Goal: Task Accomplishment & Management: Manage account settings

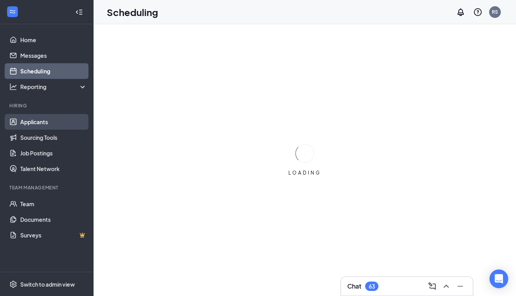
click at [23, 121] on link "Applicants" at bounding box center [53, 122] width 67 height 16
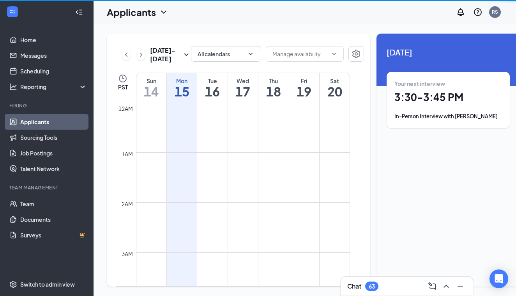
scroll to position [383, 0]
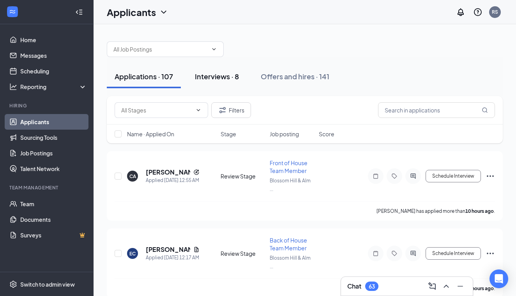
click at [212, 76] on div "Interviews · 8" at bounding box center [217, 76] width 44 height 10
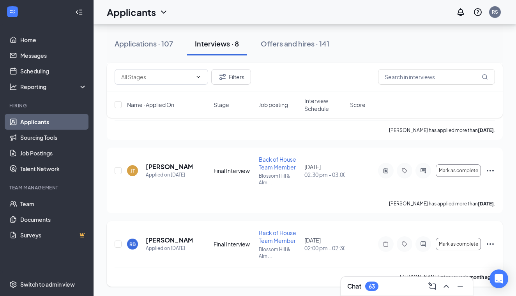
scroll to position [451, 0]
click at [142, 46] on div "Applications · 107" at bounding box center [144, 44] width 58 height 10
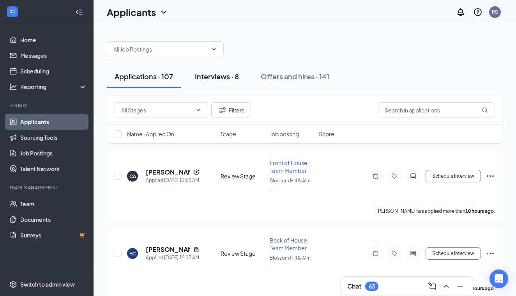
click at [221, 74] on div "Interviews · 8" at bounding box center [217, 76] width 44 height 10
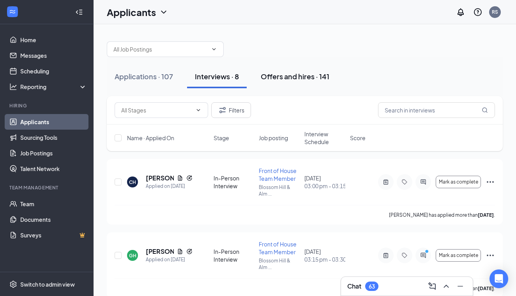
click at [296, 74] on div "Offers and hires · 141" at bounding box center [295, 76] width 69 height 10
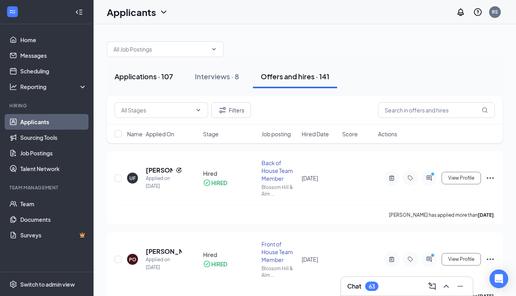
click at [148, 78] on div "Applications · 107" at bounding box center [144, 76] width 58 height 10
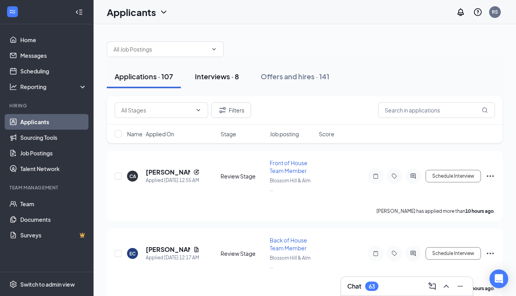
click at [223, 76] on div "Interviews · 8" at bounding box center [217, 76] width 44 height 10
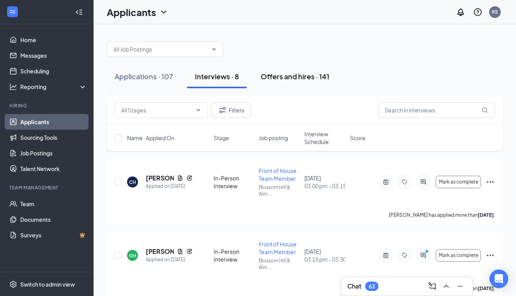
click at [296, 75] on div "Offers and hires · 141" at bounding box center [295, 76] width 69 height 10
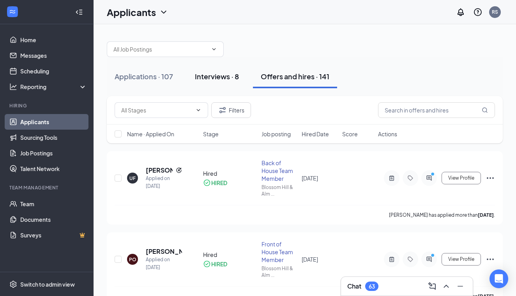
click at [221, 77] on div "Interviews · 8" at bounding box center [217, 76] width 44 height 10
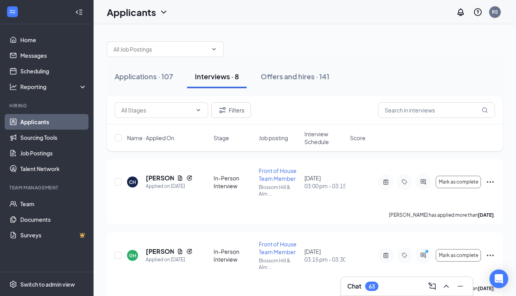
click at [387, 51] on div at bounding box center [305, 45] width 396 height 23
click at [291, 77] on div "Offers and hires · 141" at bounding box center [295, 76] width 69 height 10
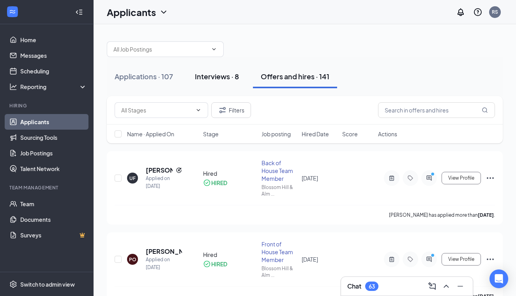
click at [217, 78] on div "Interviews · 8" at bounding box center [217, 76] width 44 height 10
